Goal: Information Seeking & Learning: Learn about a topic

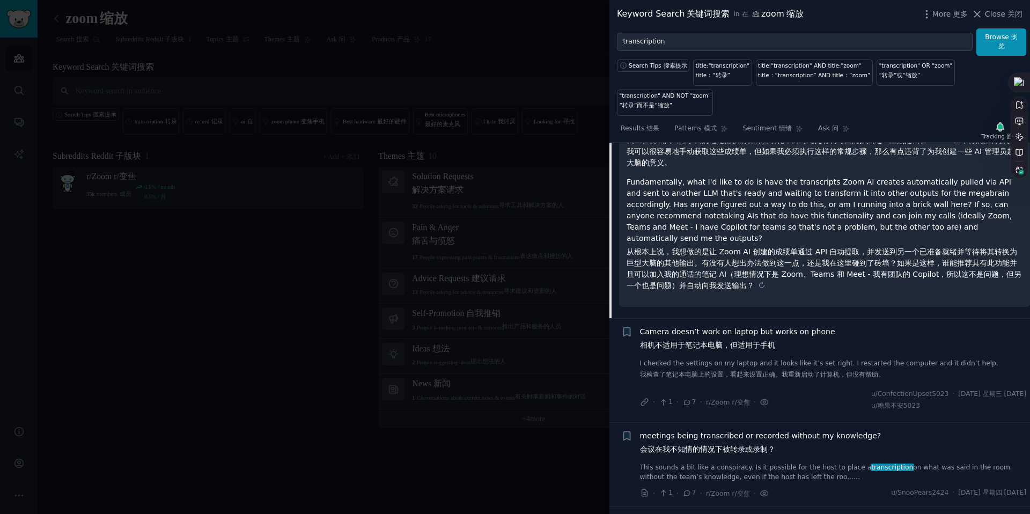
scroll to position [388, 0]
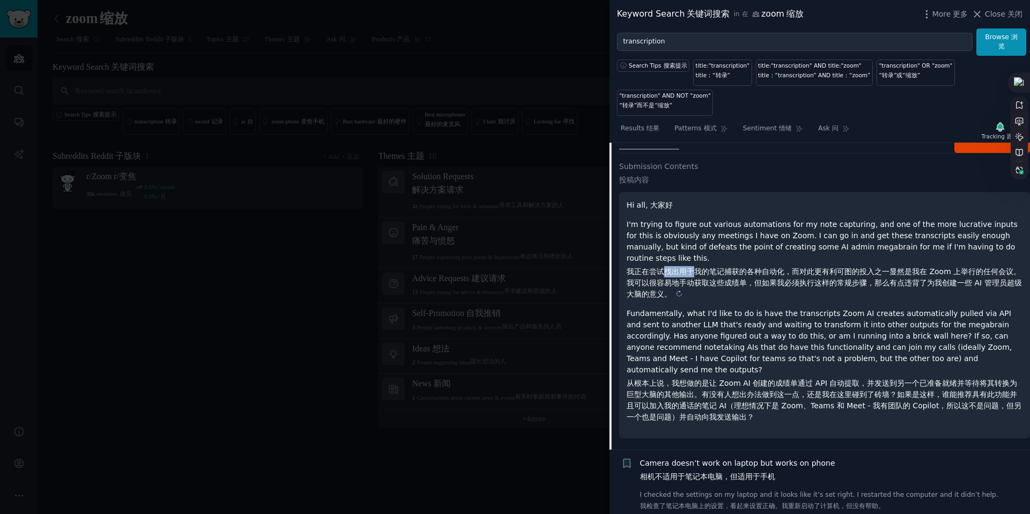
click at [662, 266] on sider-trans-block "我正在尝试找出用于我的笔记捕获的各种自动化，而对此更有利可图的投入之一显然是我在 Zoom 上举行的任何会议。我可以很容易地手动获取这些成绩单，但如果我必须执…" at bounding box center [825, 283] width 396 height 34
copy sider-trans-text "找出用于"
click at [637, 267] on sider-trans-text "我正在尝试找出用于我的笔记捕获的各种自动化，而对此更有利可图的投入之一显然是我在 Zoom 上举行的任何会议。我可以很容易地手动获取这些成绩单，但如果我必须执…" at bounding box center [824, 282] width 395 height 31
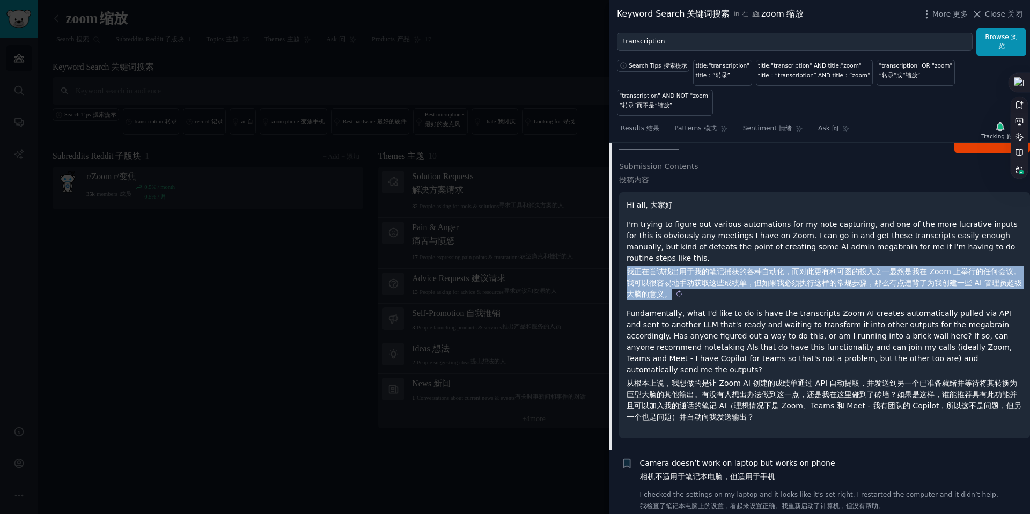
drag, startPoint x: 631, startPoint y: 260, endPoint x: 910, endPoint y: 278, distance: 279.5
click at [910, 278] on sider-trans-block "我正在尝试找出用于我的笔记捕获的各种自动化，而对此更有利可图的投入之一显然是我在 Zoom 上举行的任何会议。我可以很容易地手动获取这些成绩单，但如果我必须执…" at bounding box center [825, 283] width 396 height 34
copy div "我正在尝试找出用于我的笔记捕获的各种自动化，而对此更有利可图的投入之一显然是我在 Zoom 上举行的任何会议。我可以很容易地手动获取这些成绩单，但如果我必须执…"
click at [910, 278] on sider-trans-block "我正在尝试找出用于我的笔记捕获的各种自动化，而对此更有利可图的投入之一显然是我在 Zoom 上举行的任何会议。我可以很容易地手动获取这些成绩单，但如果我必须执…" at bounding box center [825, 283] width 396 height 34
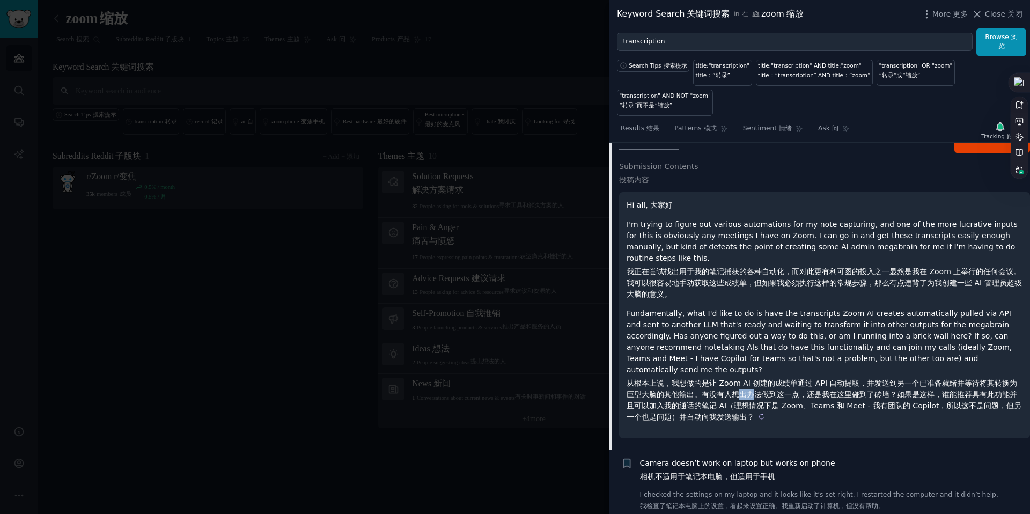
click at [754, 378] on sider-trans-block "从根本上说，我想做的是让 Zoom AI 创建的成绩单通过 API 自动提取，并发送到另一个已准备就绪并等待将其转换为巨型大脑的其他输出。有没有人想出办法做到…" at bounding box center [825, 400] width 396 height 45
click at [705, 379] on sider-trans-text "从根本上说，我想做的是让 Zoom AI 创建的成绩单通过 API 自动提取，并发送到另一个已准备就绪并等待将其转换为巨型大脑的其他输出。有没有人想出办法做到…" at bounding box center [824, 400] width 395 height 42
drag, startPoint x: 673, startPoint y: 359, endPoint x: 776, endPoint y: 360, distance: 103.0
click at [776, 379] on sider-trans-text "从根本上说，我想做的是让 Zoom AI 创建的成绩单通过 API 自动提取，并发送到另一个已准备就绪并等待将其转换为巨型大脑的其他输出。有没有人想出办法做到…" at bounding box center [824, 400] width 395 height 42
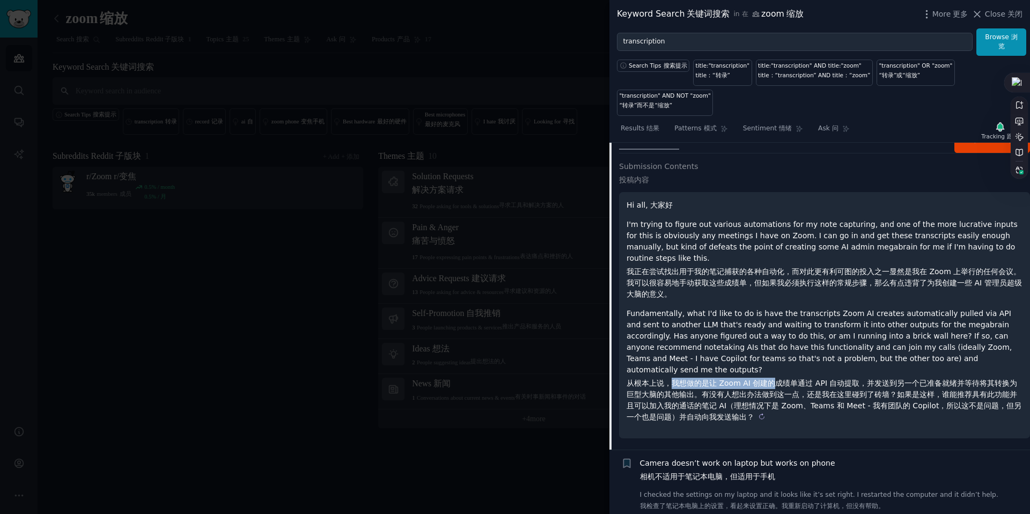
copy sider-trans-text "我想做的是让 Zoom AI 创建的"
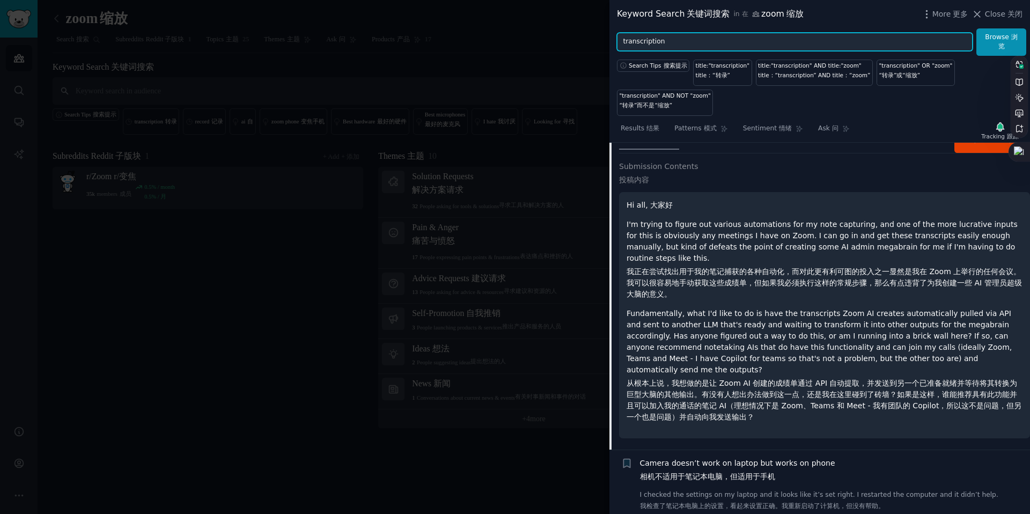
click at [683, 35] on input "transcription" at bounding box center [795, 42] width 356 height 18
